Goal: Task Accomplishment & Management: Use online tool/utility

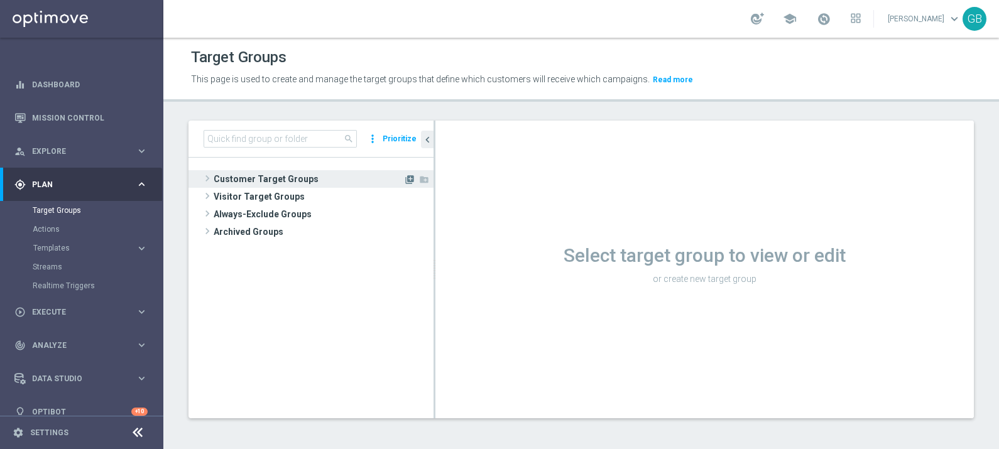
click at [410, 181] on icon "library_add" at bounding box center [410, 180] width 10 height 10
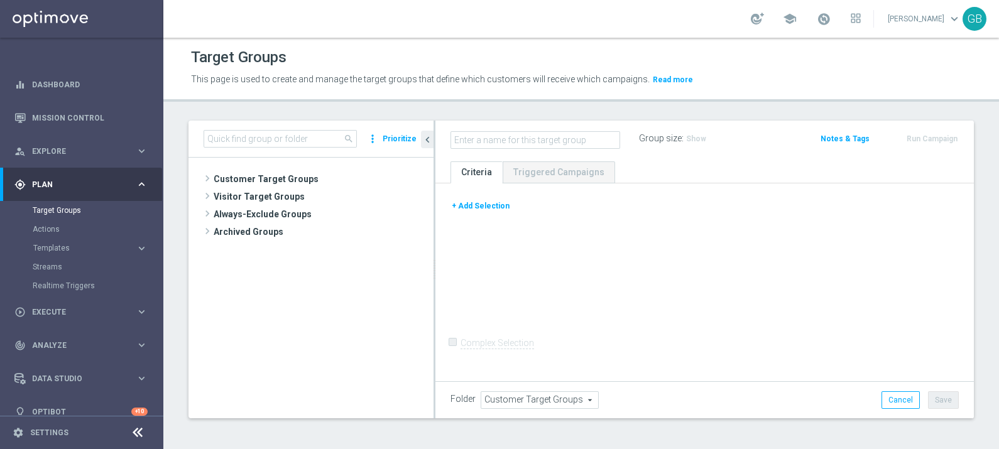
click at [475, 207] on button "+ Add Selection" at bounding box center [481, 206] width 60 height 14
click at [483, 206] on div "+ Add Selection" at bounding box center [704, 210] width 527 height 23
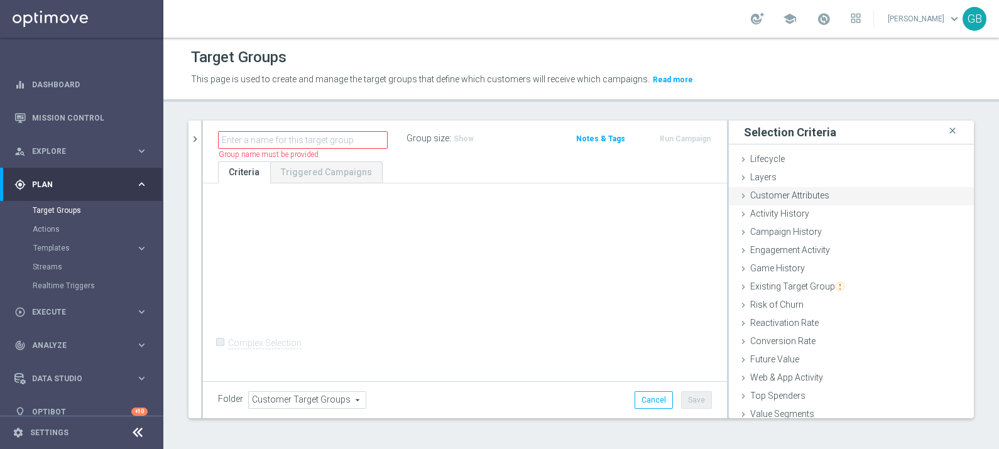
click at [823, 199] on div "Customer Attributes done" at bounding box center [851, 196] width 245 height 19
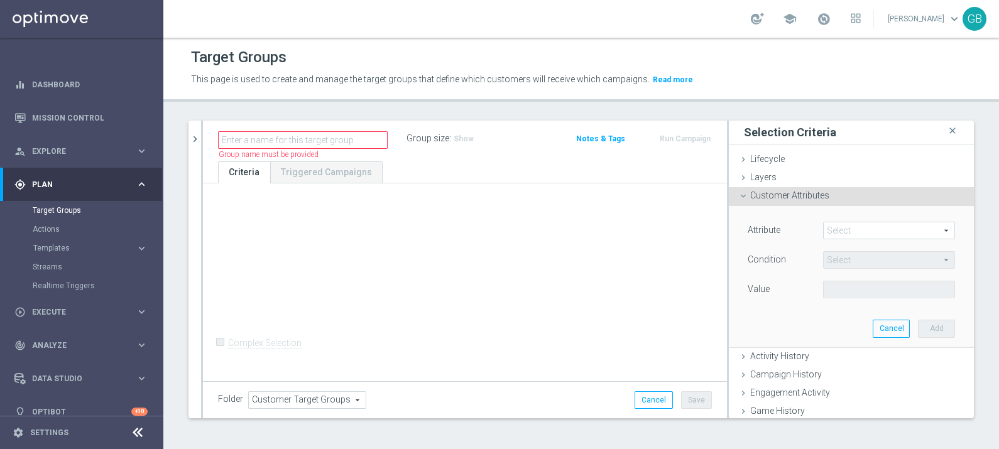
click at [971, 206] on div "search more_vert Prioritize Customer Target Groups library_add create_new_folder" at bounding box center [581, 279] width 836 height 317
click at [846, 230] on span at bounding box center [889, 230] width 131 height 16
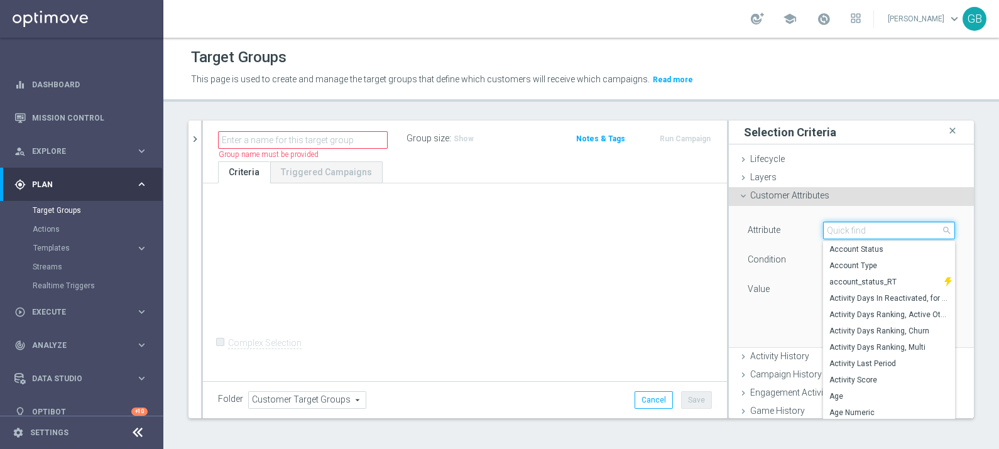
click at [846, 230] on input "search" at bounding box center [889, 231] width 132 height 18
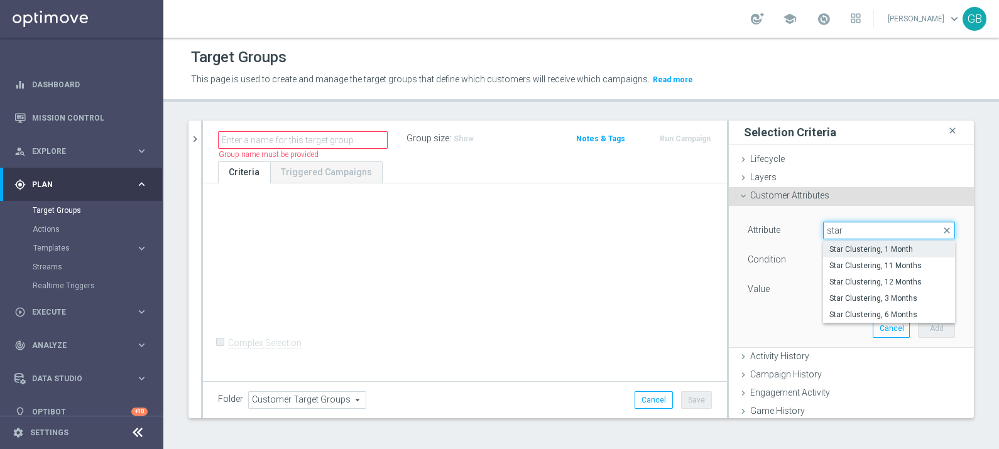
type input "star"
click at [885, 244] on span "Star Clustering, 1 Month" at bounding box center [888, 249] width 119 height 10
type input "Star Clustering, 1 Month"
type input "Equals"
